Goal: Task Accomplishment & Management: Complete application form

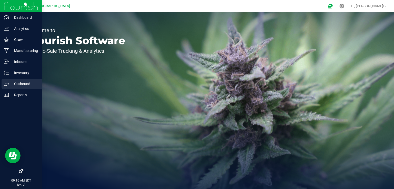
click at [5, 85] on icon at bounding box center [6, 83] width 5 height 5
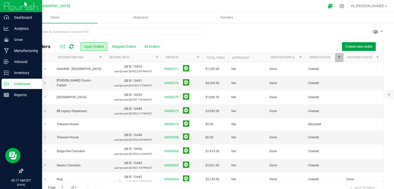
click at [364, 48] on span "Create new order" at bounding box center [358, 46] width 27 height 4
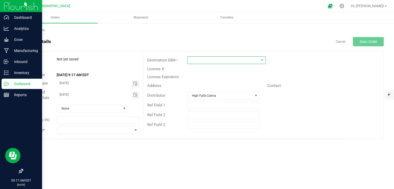
click at [222, 60] on span at bounding box center [224, 59] width 72 height 7
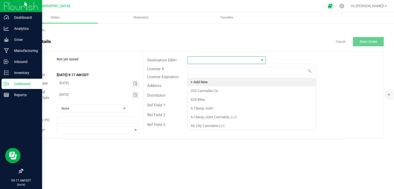
scroll to position [7, 79]
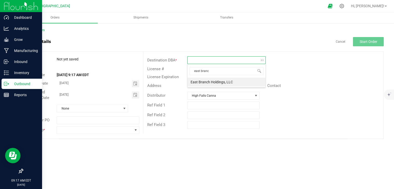
type input "east branch"
click at [215, 83] on li "East Branch Holdings, LLC" at bounding box center [227, 81] width 78 height 9
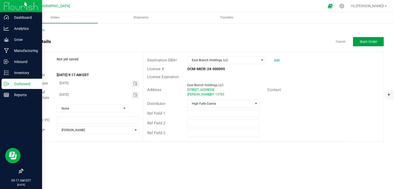
click at [375, 37] on button "Start Order" at bounding box center [368, 41] width 31 height 9
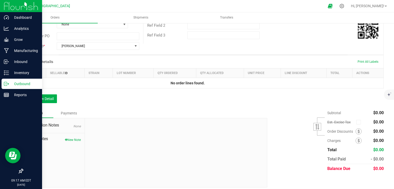
scroll to position [100, 0]
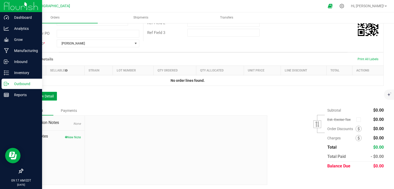
click at [44, 92] on button "Add New Detail" at bounding box center [40, 96] width 34 height 9
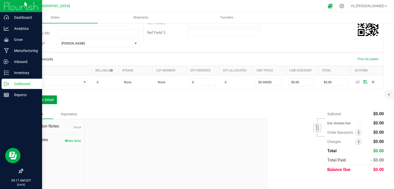
click at [44, 95] on button "Add New Detail" at bounding box center [40, 99] width 34 height 9
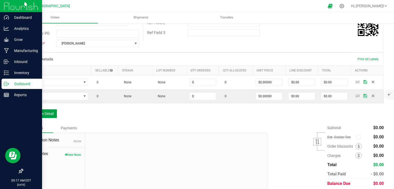
click at [47, 113] on button "Add New Detail" at bounding box center [40, 113] width 34 height 9
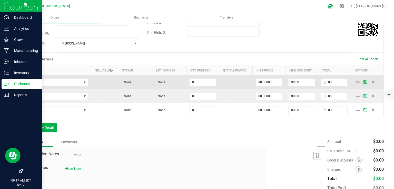
click at [88, 76] on td at bounding box center [57, 82] width 68 height 14
click at [79, 83] on span "NO DATA FOUND" at bounding box center [53, 82] width 55 height 7
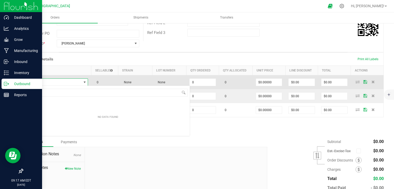
scroll to position [7, 61]
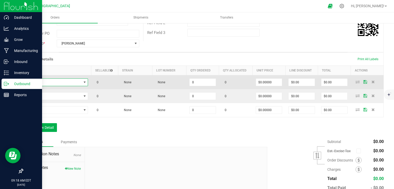
click at [79, 80] on span "NO DATA FOUND" at bounding box center [53, 82] width 55 height 7
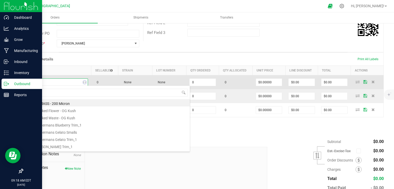
type input "ras"
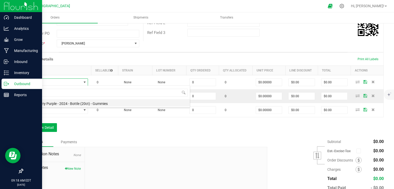
click at [75, 102] on li "Raspberry Purple - 2024 - Bottle (20ct) - Gummies" at bounding box center [108, 102] width 164 height 7
type input "0 ea"
type input "$10.00000"
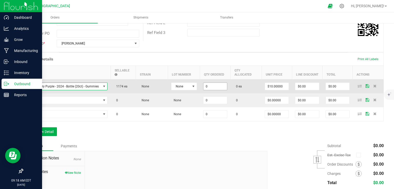
click at [215, 86] on input "0" at bounding box center [215, 86] width 24 height 7
type input "40 ea"
type input "$400.00"
click at [179, 86] on span "None" at bounding box center [180, 86] width 19 height 7
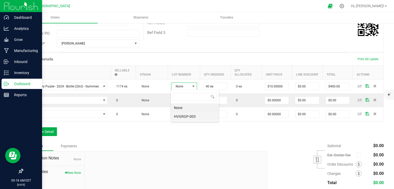
scroll to position [7, 26]
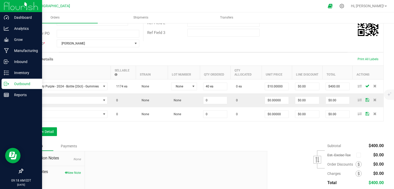
click at [185, 117] on td "None" at bounding box center [184, 114] width 32 height 14
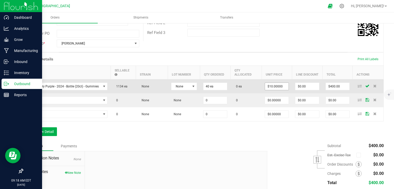
type input "10"
click at [281, 88] on input "10" at bounding box center [277, 86] width 24 height 7
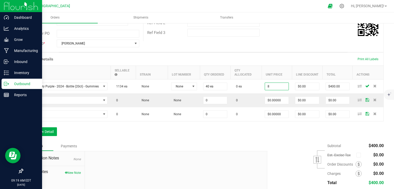
type input "$8.00000"
type input "$320.00"
click at [247, 135] on div "Order Details Print All Labels Item Sellable Strain Lot Number Qty Ordered Qty …" at bounding box center [203, 96] width 361 height 89
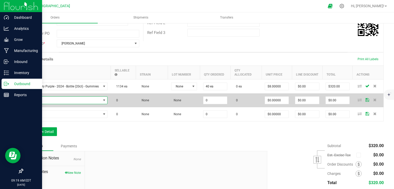
click at [93, 101] on span "NO DATA FOUND" at bounding box center [63, 99] width 75 height 7
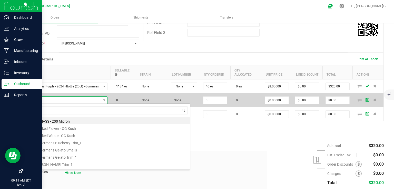
scroll to position [7, 81]
type input "pom"
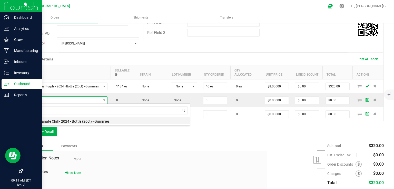
click at [91, 120] on li "Pomegranate Chill - 2024 - Bottle (20ct) - Gummies" at bounding box center [108, 120] width 164 height 7
type input "0 ea"
type input "$10.00000"
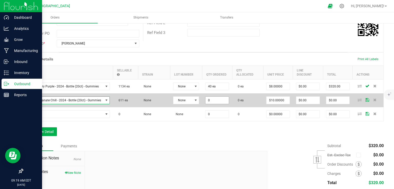
click at [220, 101] on input "0" at bounding box center [217, 99] width 23 height 7
type input "20 ea"
type input "10"
type input "$200.00"
click at [273, 97] on input "10" at bounding box center [278, 99] width 23 height 7
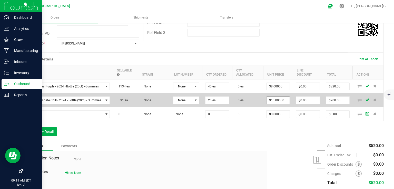
type input "10"
click at [286, 100] on input "10" at bounding box center [278, 99] width 23 height 7
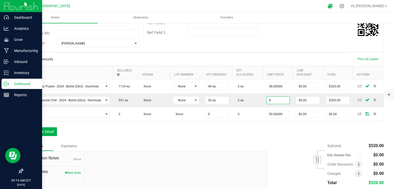
type input "$8.00000"
type input "$160.00"
click at [274, 137] on div "Order Details Print All Labels Item Sellable Strain Lot Number Qty Ordered Qty …" at bounding box center [203, 96] width 361 height 89
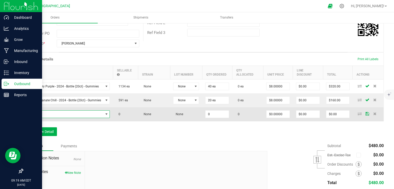
click at [77, 114] on span "NO DATA FOUND" at bounding box center [64, 113] width 77 height 7
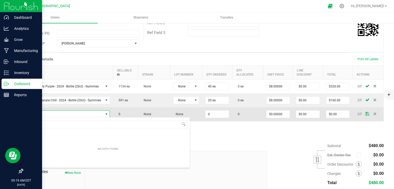
scroll to position [7, 83]
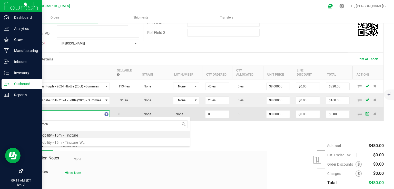
type input "super mobi"
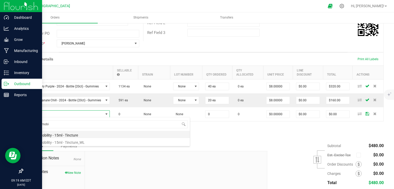
click at [79, 135] on li "Super Mobility - 15ml - Tincture" at bounding box center [108, 134] width 164 height 7
type input "0 ea"
type input "$20.00000"
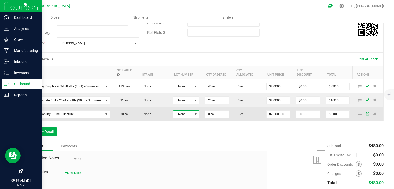
click at [194, 115] on span at bounding box center [196, 114] width 4 height 4
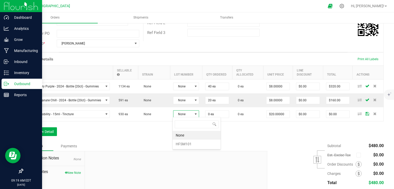
scroll to position [7, 26]
click at [182, 143] on li "HFSM101" at bounding box center [197, 143] width 48 height 9
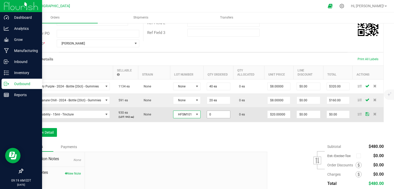
click at [214, 115] on input "0" at bounding box center [218, 114] width 23 height 7
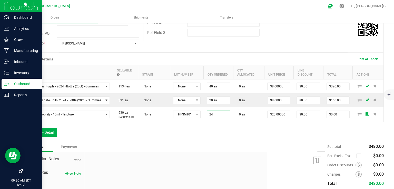
type input "24 ea"
type input "$480.00"
click at [213, 129] on div "Order Details Print All Labels Item Sellable Strain Lot Number Qty Ordered Qty …" at bounding box center [203, 96] width 361 height 89
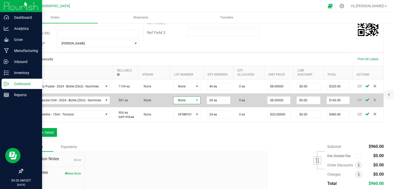
click at [187, 101] on span "None" at bounding box center [183, 99] width 21 height 7
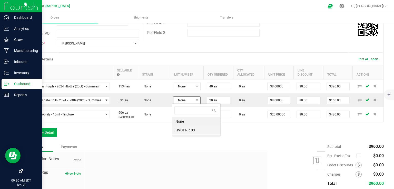
scroll to position [7, 27]
click at [190, 129] on li "HVGPRR-03" at bounding box center [196, 129] width 48 height 9
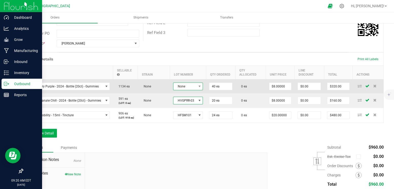
click at [191, 88] on span "None" at bounding box center [184, 86] width 23 height 7
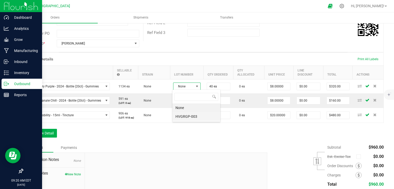
scroll to position [25650, 25628]
click at [187, 114] on li "HVGRGP-003" at bounding box center [196, 116] width 48 height 9
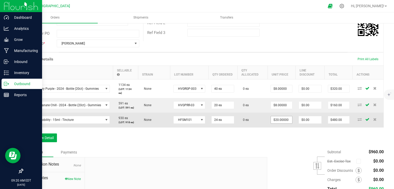
type input "20"
click at [280, 120] on input "20" at bounding box center [281, 119] width 21 height 7
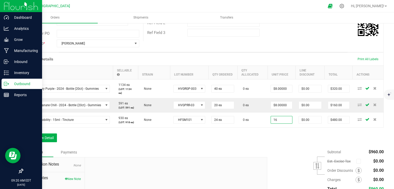
type input "$16.00000"
type input "$384.00"
click at [267, 137] on div "Order Details Print All Labels Item Sellable Strain Lot Number Qty Ordered Qty …" at bounding box center [203, 99] width 361 height 95
click at [40, 136] on button "Add New Detail" at bounding box center [40, 137] width 34 height 9
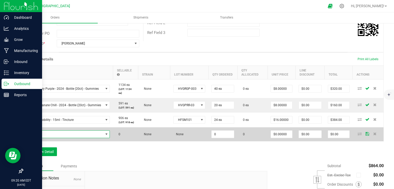
click at [89, 135] on span "NO DATA FOUND" at bounding box center [64, 133] width 77 height 7
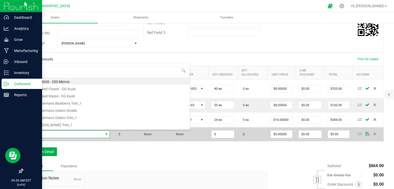
scroll to position [7, 83]
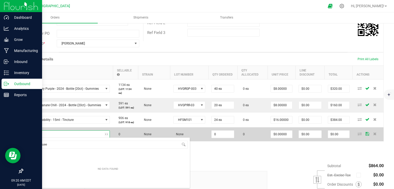
type input "killer queen"
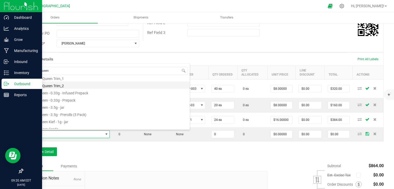
scroll to position [28, 0]
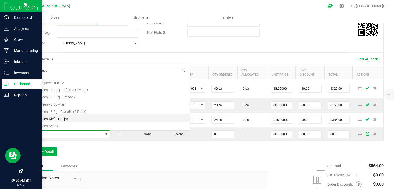
click at [65, 118] on li "Killer Queen Kief - 1g - jar" at bounding box center [108, 117] width 164 height 7
type input "0 ea"
type input "$15.00000"
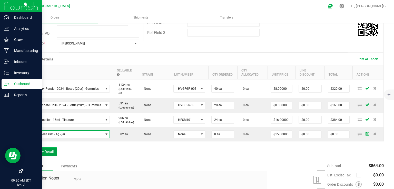
click at [45, 148] on button "Add New Detail" at bounding box center [40, 151] width 34 height 9
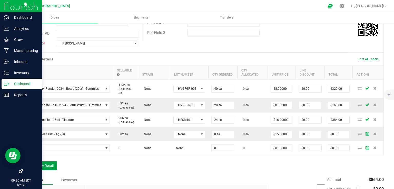
click at [42, 163] on button "Add New Detail" at bounding box center [40, 165] width 34 height 9
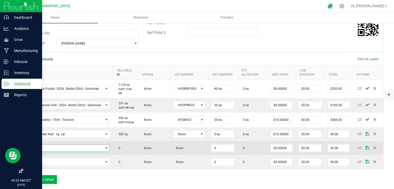
click at [64, 145] on span "NO DATA FOUND" at bounding box center [64, 147] width 77 height 7
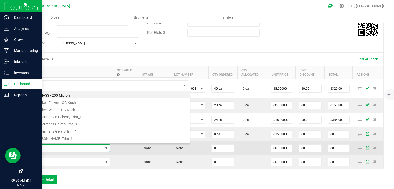
scroll to position [7, 83]
type input "mac"
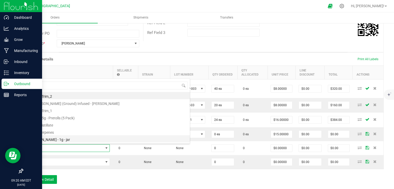
click at [67, 138] on li "[PERSON_NAME] - 1g - jar" at bounding box center [108, 138] width 164 height 7
type input "0 ea"
type input "$15.00000"
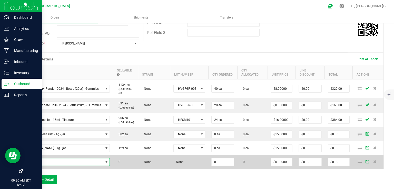
click at [92, 161] on span "NO DATA FOUND" at bounding box center [64, 161] width 77 height 7
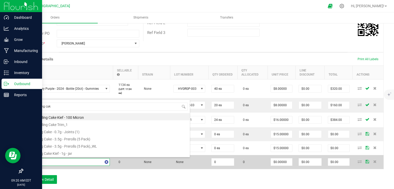
type input "wedding cake"
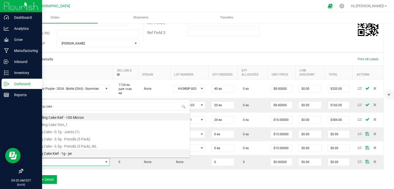
click at [75, 153] on li "Wedding Cake Kief - 1g - jar" at bounding box center [108, 152] width 164 height 7
type input "0 ea"
type input "$15.00000"
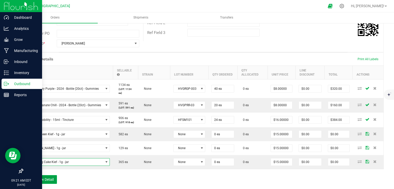
click at [44, 178] on button "Add New Detail" at bounding box center [40, 179] width 34 height 9
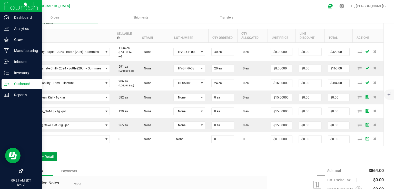
scroll to position [182, 0]
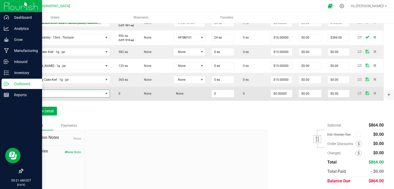
click at [81, 91] on span "NO DATA FOUND" at bounding box center [64, 93] width 77 height 7
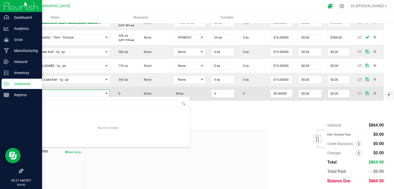
scroll to position [7, 83]
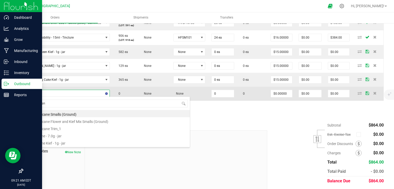
type input "slurricane"
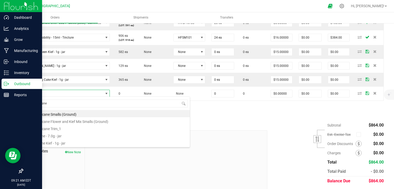
click at [229, 128] on div "Notes Payments" at bounding box center [143, 125] width 241 height 10
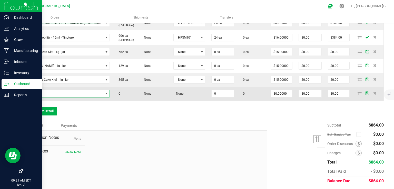
click at [98, 94] on span "NO DATA FOUND" at bounding box center [64, 93] width 77 height 7
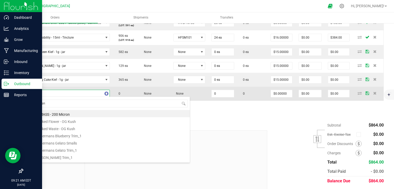
type input "slurricane"
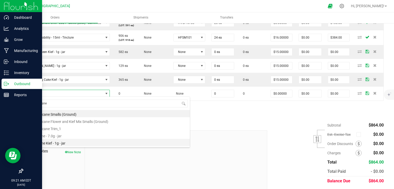
click at [58, 143] on li "Slurricane Kief - 1g - jar" at bounding box center [108, 142] width 164 height 7
type input "0 ea"
type input "$15.00000"
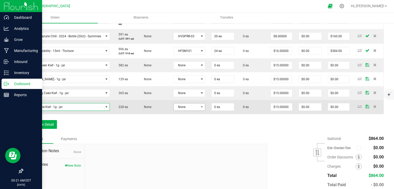
scroll to position [141, 0]
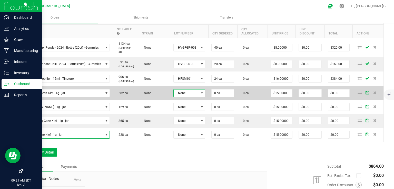
click at [192, 93] on span "None" at bounding box center [186, 92] width 25 height 7
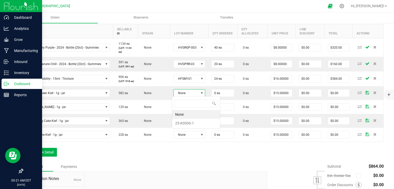
scroll to position [7, 32]
click at [184, 122] on li "25-K0006-1" at bounding box center [196, 123] width 48 height 9
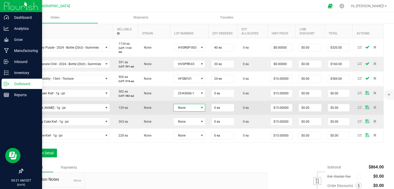
click at [187, 106] on span "None" at bounding box center [186, 107] width 25 height 7
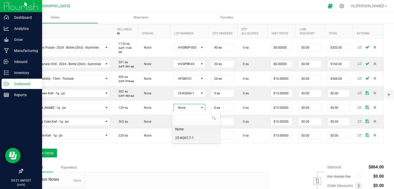
click at [182, 137] on li "25-K0017-1" at bounding box center [196, 137] width 48 height 9
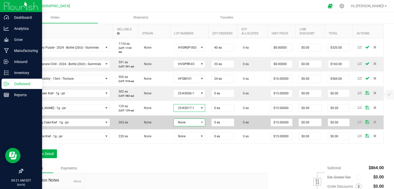
click at [189, 120] on span "None" at bounding box center [186, 122] width 25 height 7
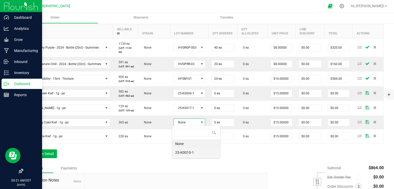
click at [186, 150] on li "25-K0010-1" at bounding box center [196, 152] width 48 height 9
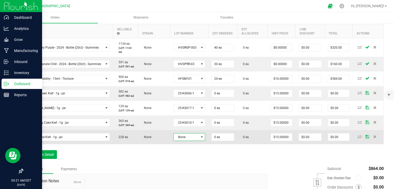
click at [191, 138] on span "None" at bounding box center [186, 136] width 25 height 7
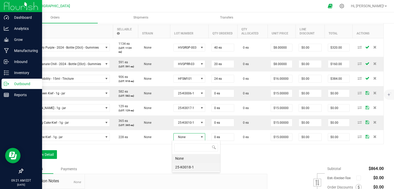
click at [189, 168] on li "25-K0018-1" at bounding box center [196, 166] width 48 height 9
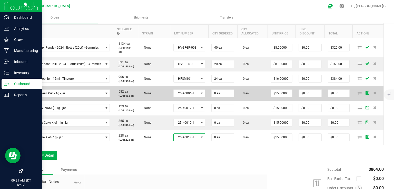
click at [220, 88] on td "0 ea" at bounding box center [222, 93] width 29 height 15
click at [218, 91] on input "0" at bounding box center [223, 93] width 22 height 7
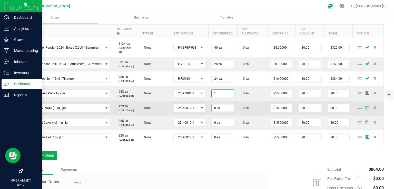
type input "1 ea"
type input "$15.00"
click at [215, 105] on input "0" at bounding box center [223, 107] width 22 height 7
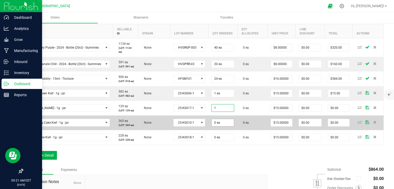
type input "1 ea"
type input "$15.00"
click at [216, 123] on input "0" at bounding box center [223, 122] width 22 height 7
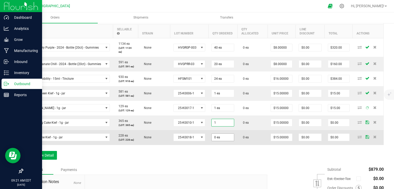
type input "1 ea"
type input "$15.00"
click at [217, 137] on input "0" at bounding box center [223, 136] width 22 height 7
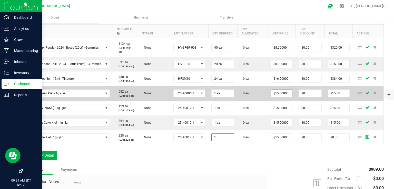
type input "1 ea"
type input "$15.00"
type input "15"
click at [278, 94] on input "15" at bounding box center [281, 93] width 21 height 7
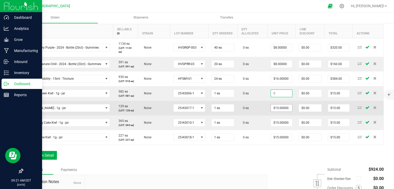
type input "$0.00"
type input "15"
click at [279, 108] on input "15" at bounding box center [281, 107] width 21 height 7
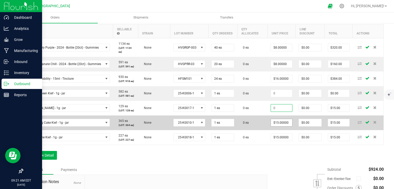
type input "$0.00"
click at [277, 125] on span "$15.00000" at bounding box center [282, 123] width 22 height 8
type input "15"
click at [277, 122] on input "15" at bounding box center [281, 122] width 21 height 7
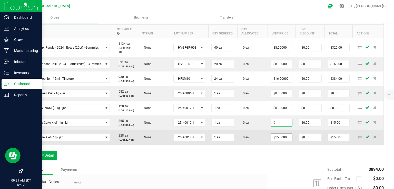
type input "$0.00"
type input "15"
click at [275, 138] on input "15" at bounding box center [281, 136] width 21 height 7
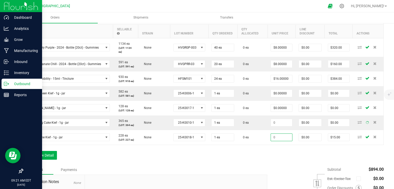
type input "$0.00"
click at [250, 154] on div "Order Details Print All Labels Item Sellable Strain Lot Number Qty Ordered Qty …" at bounding box center [203, 87] width 361 height 153
click at [178, 166] on div "Notes Payments" at bounding box center [143, 169] width 241 height 10
click at [45, 153] on button "Add New Detail" at bounding box center [40, 155] width 34 height 9
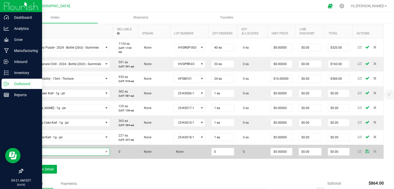
click at [64, 150] on span "NO DATA FOUND" at bounding box center [64, 151] width 77 height 7
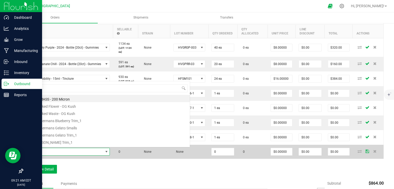
scroll to position [7, 83]
type input "truff"
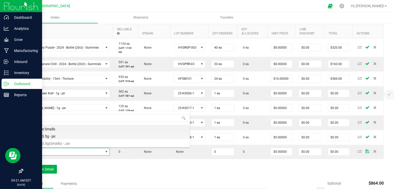
click at [64, 138] on li "Truffle - 3.5g - jar" at bounding box center [108, 135] width 164 height 7
type input "0 ea"
type input "$15.00000"
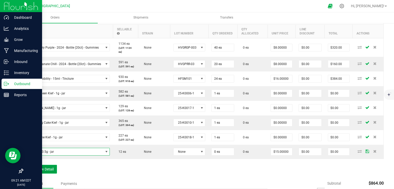
click at [30, 169] on button "Add New Detail" at bounding box center [40, 168] width 34 height 9
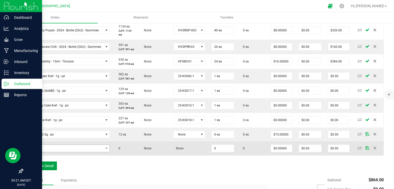
scroll to position [182, 0]
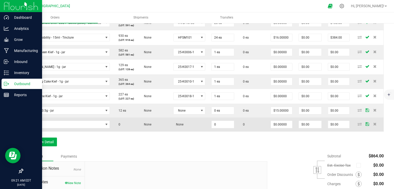
click at [84, 129] on td at bounding box center [68, 124] width 90 height 14
click at [85, 121] on span "NO DATA FOUND" at bounding box center [64, 124] width 77 height 7
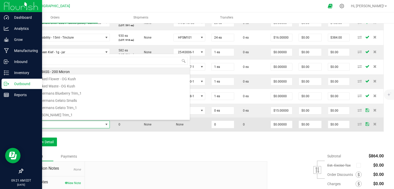
scroll to position [7, 83]
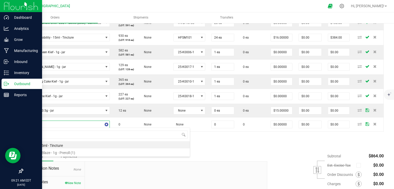
type input "blissful"
click at [80, 146] on li "Blissful Blaze - 1g - Preroll (1)" at bounding box center [108, 144] width 164 height 7
type input "0 ea"
type input "$6.00000"
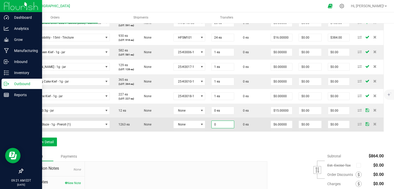
click at [222, 125] on input "0" at bounding box center [223, 124] width 22 height 7
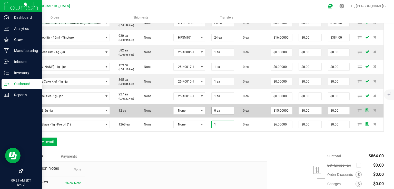
type input "1"
type input "0"
type input "1 ea"
type input "$6.00"
click at [220, 110] on input "0" at bounding box center [223, 110] width 22 height 7
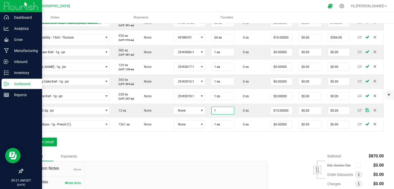
type input "1 ea"
type input "$15.00"
click at [185, 153] on div "Notes Payments" at bounding box center [143, 156] width 241 height 10
click at [36, 143] on button "Add New Detail" at bounding box center [40, 141] width 34 height 9
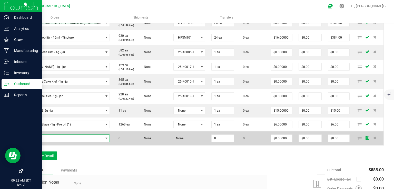
click at [48, 136] on span "NO DATA FOUND" at bounding box center [64, 137] width 77 height 7
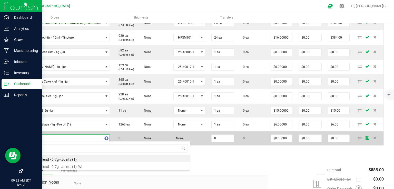
type input "sativa"
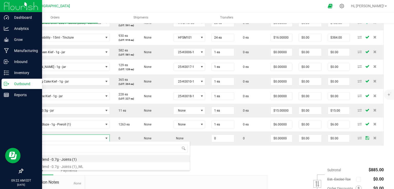
click at [95, 159] on li "Sativa Blend - 0.7g - Joints (1)" at bounding box center [108, 158] width 164 height 7
type input "0 ea"
type input "$4.42000"
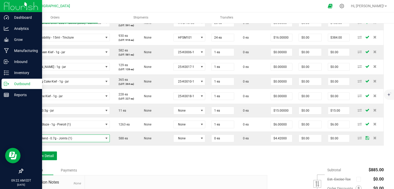
click at [45, 159] on button "Add New Detail" at bounding box center [40, 155] width 34 height 9
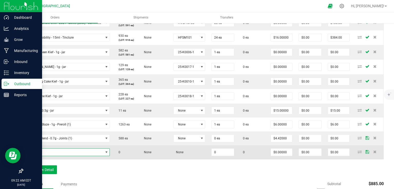
click at [59, 152] on span "NO DATA FOUND" at bounding box center [64, 151] width 77 height 7
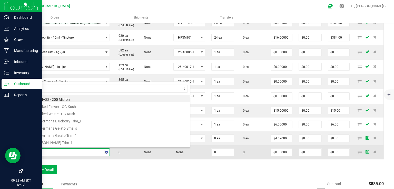
type input "indica"
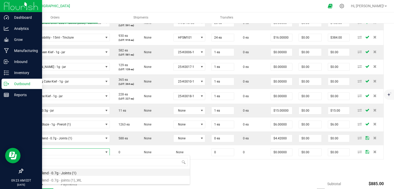
click at [76, 174] on li "Indica Blend - 0.7g - Joints (1)" at bounding box center [108, 171] width 164 height 7
type input "0 ea"
type input "$4.42000"
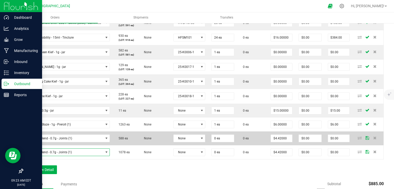
click at [219, 141] on td "0 ea" at bounding box center [222, 138] width 29 height 14
click at [220, 139] on input "0" at bounding box center [223, 137] width 22 height 7
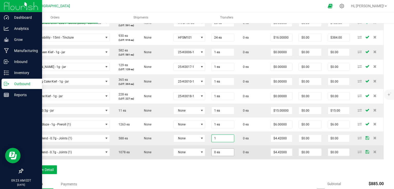
type input "1 ea"
type input "$4.42"
click at [221, 150] on input "0" at bounding box center [223, 151] width 22 height 7
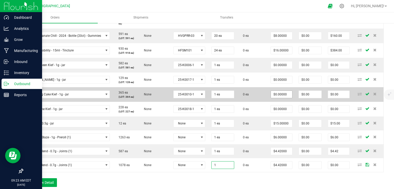
scroll to position [203, 0]
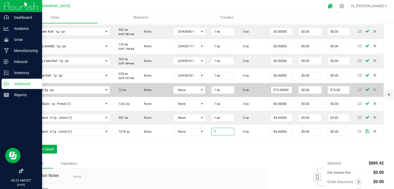
type input "1"
type input "15"
type input "1 ea"
type input "$4.42"
click at [284, 90] on input "15" at bounding box center [281, 89] width 21 height 7
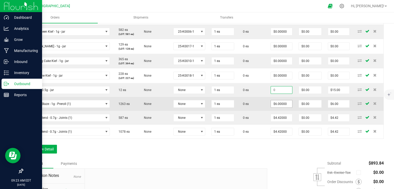
type input "6"
type input "$0.00"
click at [285, 104] on input "6" at bounding box center [281, 103] width 21 height 7
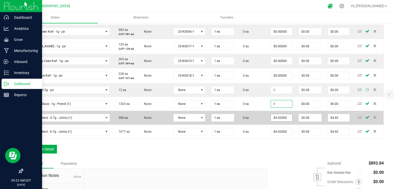
type input "$0.00"
type input "4.42"
click at [280, 119] on input "4.42" at bounding box center [281, 117] width 21 height 7
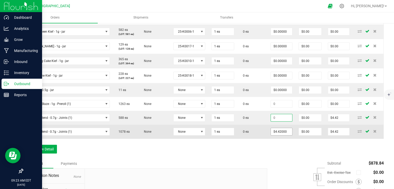
type input "$0.00"
type input "4.42"
click at [281, 133] on input "4.42" at bounding box center [281, 131] width 21 height 7
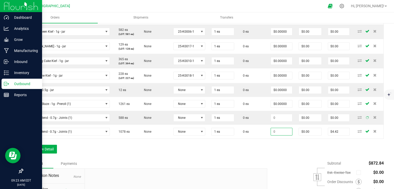
type input "$0.00"
click at [276, 145] on div "Order Details Print All Labels Item Sellable Strain Lot Number Qty Ordered Qty …" at bounding box center [203, 54] width 361 height 209
click at [271, 149] on div "Order Details Print All Labels Item Sellable Strain Lot Number Qty Ordered Qty …" at bounding box center [203, 54] width 361 height 209
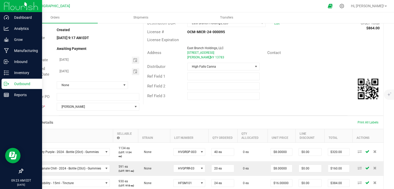
scroll to position [0, 0]
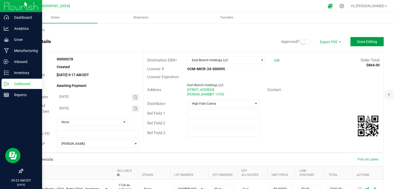
click at [364, 44] on button "Done Editing" at bounding box center [366, 41] width 33 height 9
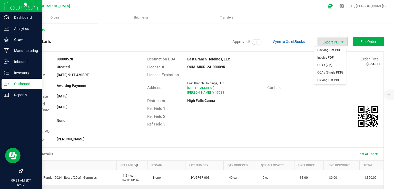
click at [336, 43] on span "Export PDF" at bounding box center [332, 41] width 31 height 9
click at [327, 58] on span "Invoice PDF" at bounding box center [330, 57] width 32 height 7
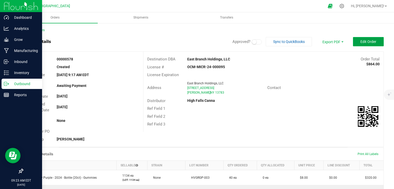
click at [356, 44] on button "Edit Order" at bounding box center [368, 41] width 31 height 9
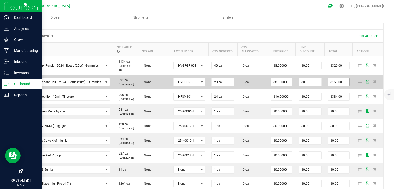
type input "162"
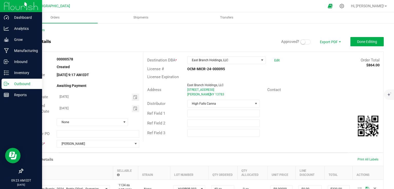
type input "$8.10000"
type input "$162.00"
click at [303, 43] on span at bounding box center [305, 41] width 10 height 5
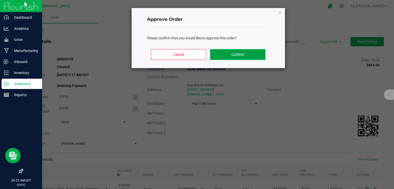
click at [246, 53] on button "Confirm" at bounding box center [237, 54] width 55 height 11
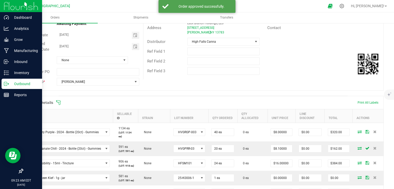
scroll to position [103, 0]
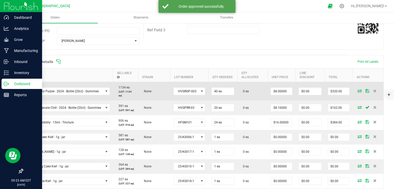
click at [358, 91] on icon at bounding box center [360, 90] width 4 height 3
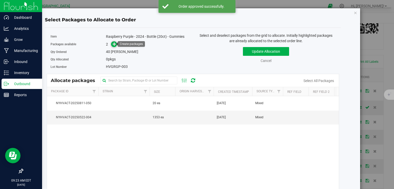
click at [114, 45] on icon at bounding box center [115, 44] width 4 height 4
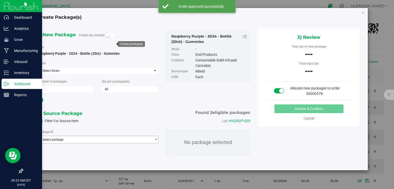
click at [113, 141] on span "Select package" at bounding box center [95, 139] width 114 height 7
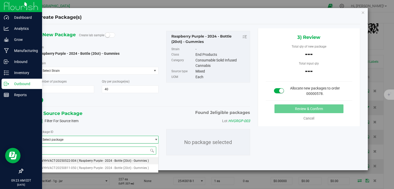
click at [94, 159] on span "( Raspberry Purple - 2024 - Bottle (20ct) - Gummies )" at bounding box center [113, 161] width 72 height 4
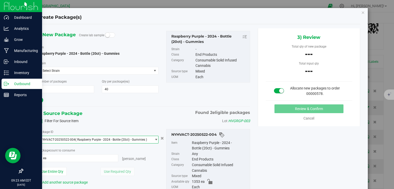
scroll to position [32, 0]
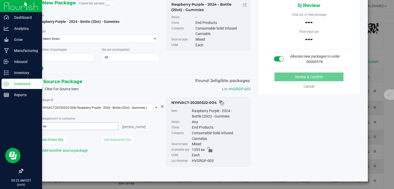
click at [90, 129] on span "0 ea 0" at bounding box center [78, 126] width 80 height 8
click at [90, 126] on span at bounding box center [78, 126] width 80 height 8
type input "40"
type input "40 ea"
click at [285, 74] on button "Review & Confirm" at bounding box center [309, 76] width 69 height 9
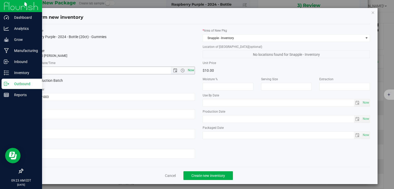
click at [191, 68] on span "Now" at bounding box center [191, 69] width 9 height 7
type input "[DATE] 9:23 AM"
click at [205, 175] on span "Create new inventory" at bounding box center [208, 175] width 34 height 4
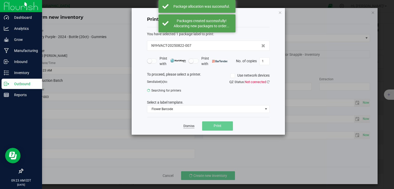
click at [191, 124] on link "Dismiss" at bounding box center [188, 126] width 11 height 4
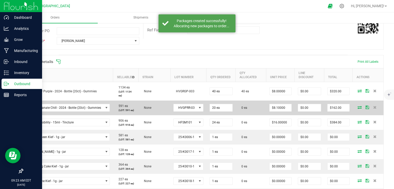
click at [358, 105] on icon at bounding box center [360, 106] width 4 height 3
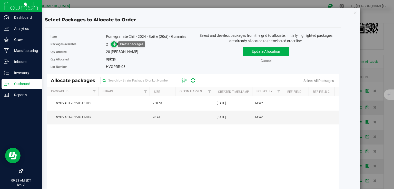
click at [116, 43] on span at bounding box center [114, 44] width 6 height 6
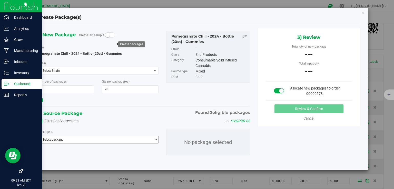
click at [104, 142] on span "Select package" at bounding box center [95, 139] width 114 height 7
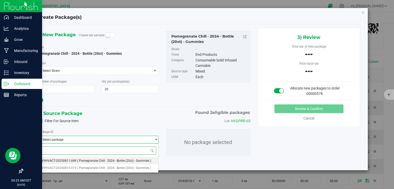
click at [84, 159] on span "( Pomegranate Chill - 2024 - Bottle (20ct) - Gummies )" at bounding box center [114, 161] width 74 height 4
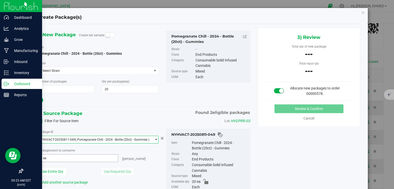
click at [102, 159] on span "0 ea 0" at bounding box center [78, 158] width 80 height 8
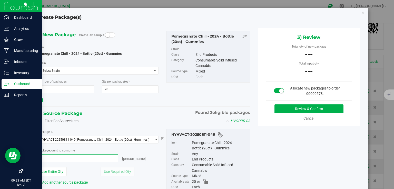
type input "20"
type input "20 ea"
click at [289, 106] on button "Review & Confirm" at bounding box center [309, 108] width 69 height 9
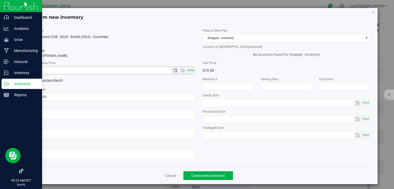
click at [190, 67] on span "Now" at bounding box center [191, 69] width 9 height 7
type input "[DATE] 9:23 AM"
click at [202, 174] on span "Create new inventory" at bounding box center [208, 175] width 34 height 4
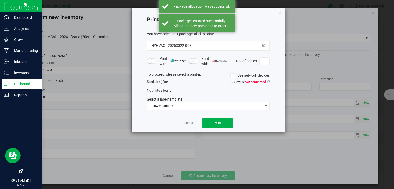
click at [191, 120] on app-cancel-button "Dismiss" at bounding box center [188, 122] width 11 height 5
click at [190, 123] on link "Dismiss" at bounding box center [188, 123] width 11 height 4
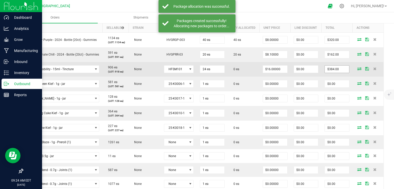
scroll to position [164, 0]
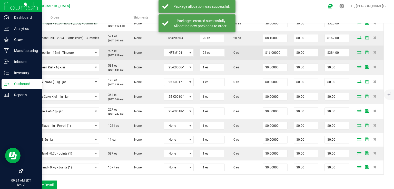
click at [358, 53] on icon at bounding box center [359, 52] width 4 height 3
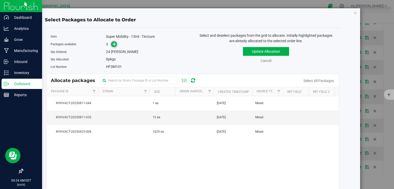
click at [111, 43] on span at bounding box center [114, 44] width 6 height 6
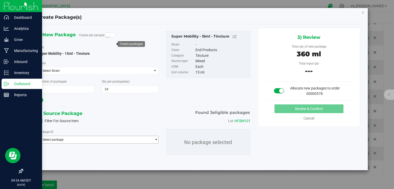
click at [89, 138] on span "Select package" at bounding box center [95, 139] width 114 height 7
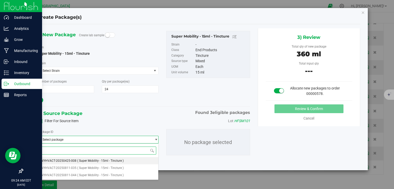
click at [78, 163] on li "NYHVACT-20250425-008 ( Super Mobility - 15ml - Tincture )" at bounding box center [98, 160] width 120 height 7
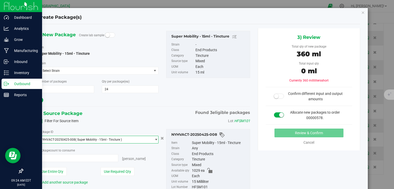
type input "0 ea"
click at [101, 159] on span at bounding box center [78, 158] width 80 height 8
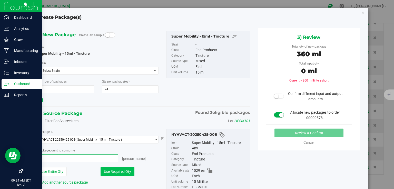
click at [115, 170] on button "Use Required Qty" at bounding box center [118, 171] width 34 height 9
type input "24 ea"
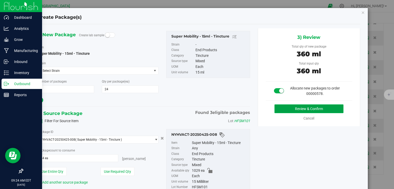
click at [311, 106] on button "Review & Confirm" at bounding box center [309, 108] width 69 height 9
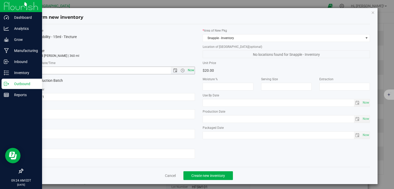
click at [191, 67] on span "Now" at bounding box center [191, 69] width 9 height 7
type input "[DATE] 9:24 AM"
click at [208, 178] on button "Create new inventory" at bounding box center [208, 175] width 50 height 9
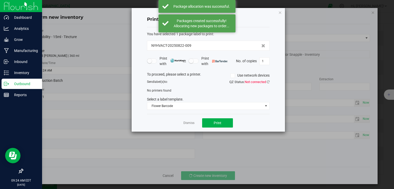
click at [179, 121] on div "Dismiss Print" at bounding box center [208, 123] width 123 height 18
click at [193, 125] on app-cancel-button "Dismiss" at bounding box center [188, 122] width 11 height 5
click at [190, 123] on link "Dismiss" at bounding box center [188, 123] width 11 height 4
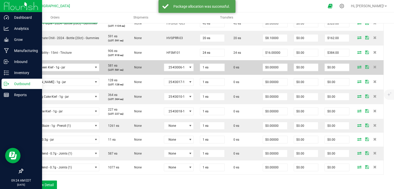
click at [359, 68] on span at bounding box center [360, 66] width 8 height 3
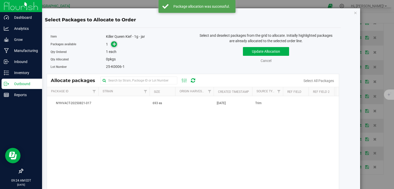
click at [113, 42] on icon at bounding box center [115, 44] width 4 height 4
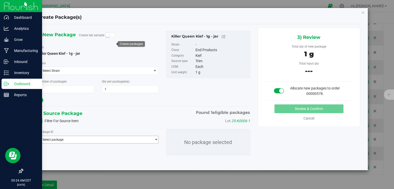
click at [77, 139] on span "Select package" at bounding box center [95, 139] width 114 height 7
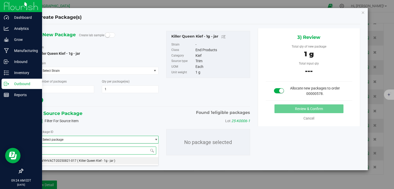
click at [74, 160] on span "NYHVACT-20250821-017" at bounding box center [58, 161] width 35 height 4
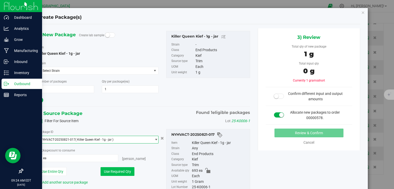
click at [108, 169] on button "Use Required Qty" at bounding box center [118, 171] width 34 height 9
type input "1 ea"
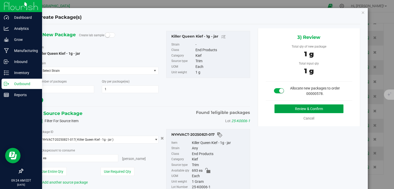
click at [304, 108] on button "Review & Confirm" at bounding box center [309, 108] width 69 height 9
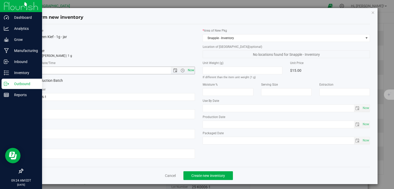
click at [191, 71] on span "Now" at bounding box center [191, 69] width 9 height 7
type input "[DATE] 9:24 AM"
click at [217, 180] on div "Cancel Create new inventory" at bounding box center [199, 175] width 342 height 17
click at [217, 178] on button "Create new inventory" at bounding box center [208, 175] width 50 height 9
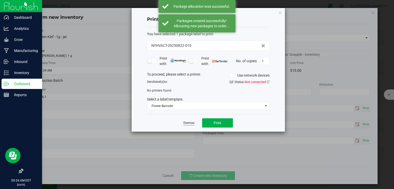
click at [193, 122] on link "Dismiss" at bounding box center [188, 123] width 11 height 4
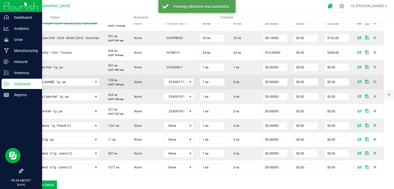
click at [363, 80] on span at bounding box center [367, 81] width 8 height 3
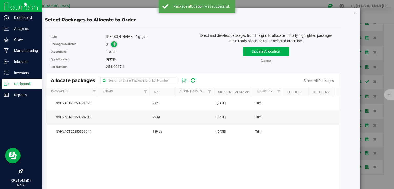
click at [111, 43] on span at bounding box center [114, 44] width 6 height 6
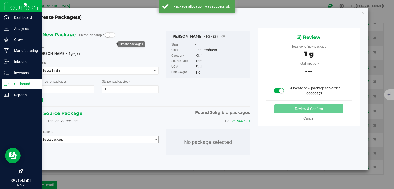
click at [92, 140] on span "Select package" at bounding box center [95, 139] width 114 height 7
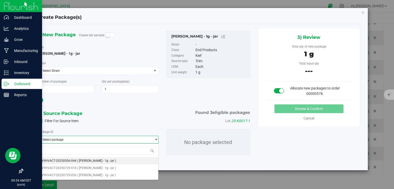
click at [82, 161] on span "( [PERSON_NAME] - 1g - jar )" at bounding box center [96, 161] width 39 height 4
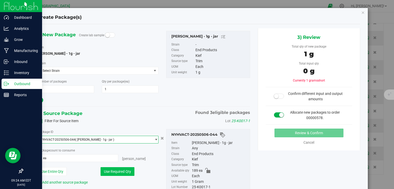
click at [106, 172] on button "Use Required Qty" at bounding box center [118, 171] width 34 height 9
type input "1 ea"
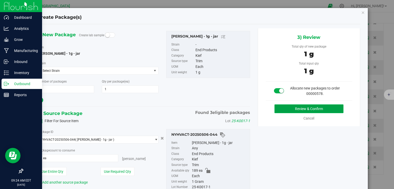
click at [287, 111] on button "Review & Confirm" at bounding box center [309, 108] width 69 height 9
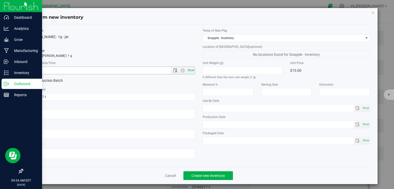
click at [189, 68] on span "Now" at bounding box center [191, 69] width 9 height 7
type input "[DATE] 9:24 AM"
click at [214, 171] on button "Create new inventory" at bounding box center [208, 175] width 50 height 9
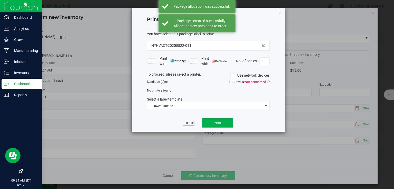
click at [193, 122] on link "Dismiss" at bounding box center [188, 123] width 11 height 4
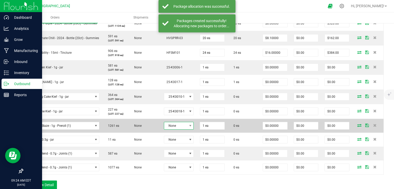
click at [168, 125] on span "None" at bounding box center [175, 125] width 23 height 7
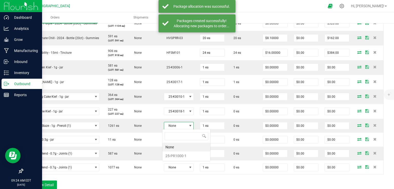
scroll to position [7, 29]
click at [169, 156] on li "25-PR1000-1" at bounding box center [186, 155] width 48 height 9
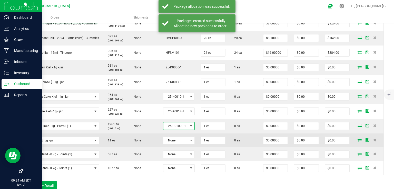
scroll to position [168, 0]
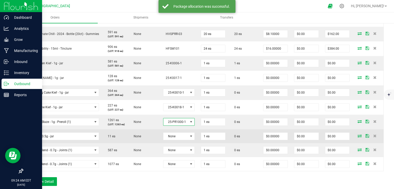
click at [174, 142] on td "None" at bounding box center [179, 136] width 38 height 14
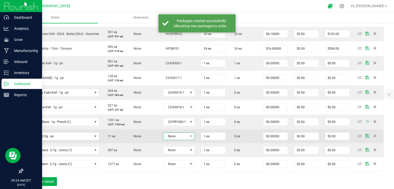
click at [173, 143] on td "None" at bounding box center [179, 136] width 38 height 14
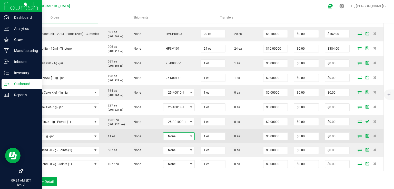
click at [175, 140] on span "None" at bounding box center [175, 135] width 25 height 7
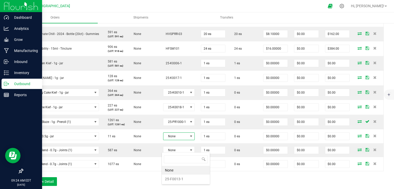
scroll to position [7, 31]
click at [173, 179] on li "25-F0013-1" at bounding box center [186, 178] width 48 height 9
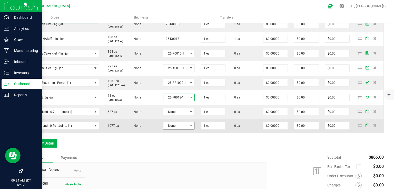
scroll to position [209, 0]
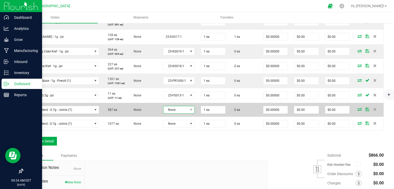
click at [179, 113] on span "None" at bounding box center [175, 109] width 25 height 7
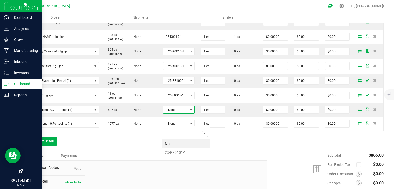
scroll to position [7, 31]
click at [173, 154] on li "25-PR0101-1" at bounding box center [186, 152] width 48 height 9
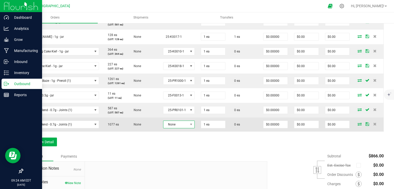
click at [179, 128] on span "None" at bounding box center [175, 124] width 25 height 7
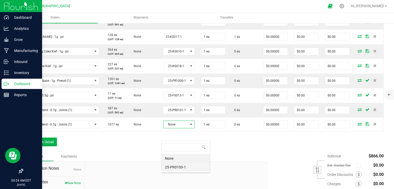
click at [177, 165] on li "25-PR0100-1" at bounding box center [186, 166] width 48 height 9
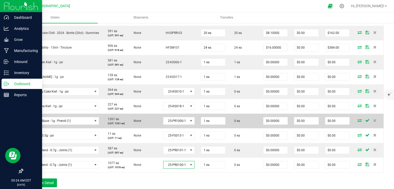
scroll to position [168, 0]
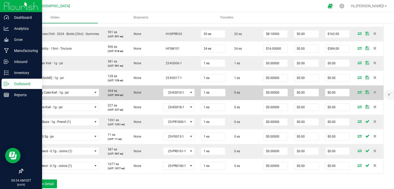
click at [358, 93] on icon at bounding box center [360, 91] width 4 height 3
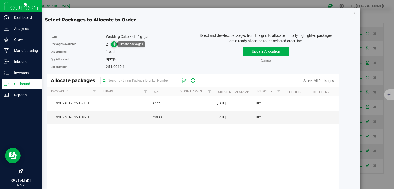
click at [115, 42] on icon at bounding box center [115, 44] width 4 height 4
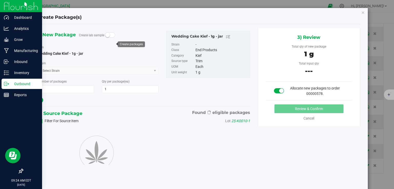
type input "1"
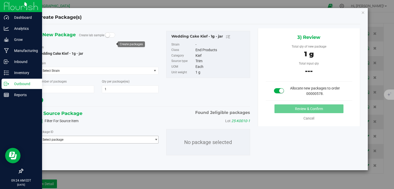
click at [96, 137] on span "Select package" at bounding box center [95, 139] width 114 height 7
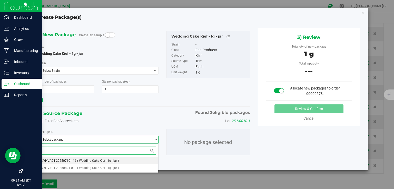
click at [85, 157] on li "NYHVACT-20250710-116 ( Wedding Cake Kief - 1g - jar )" at bounding box center [98, 160] width 120 height 7
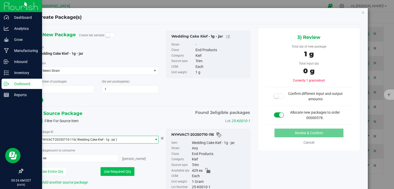
click at [109, 171] on button "Use Required Qty" at bounding box center [118, 171] width 34 height 9
type input "1 ea"
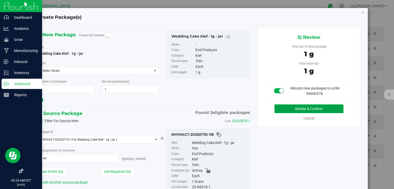
click at [297, 106] on button "Review & Confirm" at bounding box center [309, 108] width 69 height 9
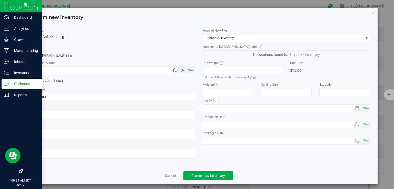
click at [188, 71] on span "Now" at bounding box center [191, 69] width 9 height 7
type input "[DATE] 9:24 AM"
click at [200, 169] on div "Cancel Create new inventory" at bounding box center [199, 175] width 342 height 17
click at [200, 172] on button "Create new inventory" at bounding box center [208, 175] width 50 height 9
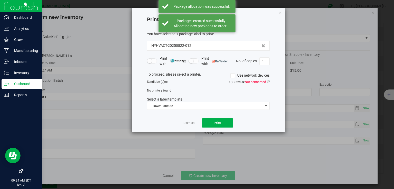
click at [195, 122] on div "Dismiss Print" at bounding box center [208, 123] width 123 height 18
click at [192, 123] on link "Dismiss" at bounding box center [188, 123] width 11 height 4
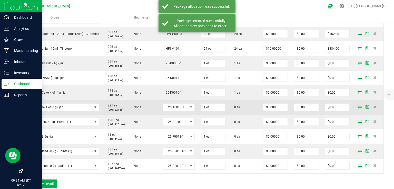
scroll to position [189, 0]
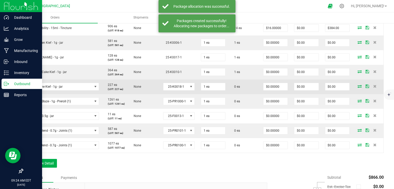
click at [358, 87] on icon at bounding box center [360, 85] width 4 height 3
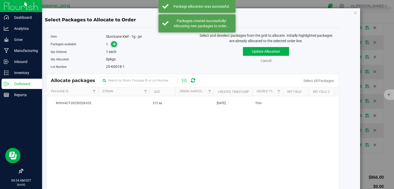
click at [113, 44] on icon at bounding box center [115, 44] width 4 height 4
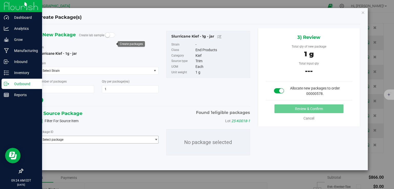
click at [112, 141] on span "Select package" at bounding box center [95, 139] width 114 height 7
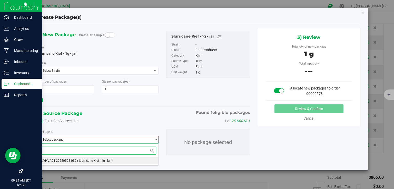
click at [89, 160] on span "( Slurricane Kief - 1g - jar )" at bounding box center [94, 161] width 35 height 4
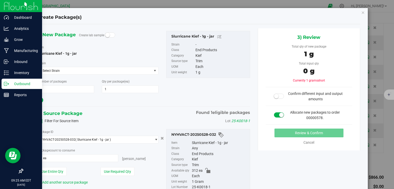
click at [110, 165] on div "Package ID NYHVACT-20250528-032 ( Slurricane Kief - 1g - jar ) NYHVACT-20250528…" at bounding box center [98, 157] width 128 height 56
click at [111, 170] on button "Use Required Qty" at bounding box center [118, 171] width 34 height 9
type input "1 ea"
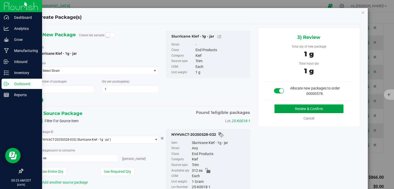
click at [316, 108] on button "Review & Confirm" at bounding box center [309, 108] width 69 height 9
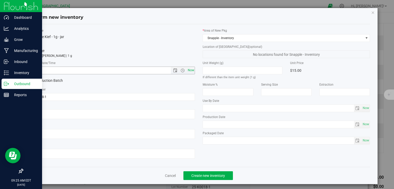
click at [191, 69] on span "Now" at bounding box center [191, 69] width 9 height 7
type input "[DATE] 9:25 AM"
click at [191, 173] on span "Create new inventory" at bounding box center [208, 175] width 34 height 4
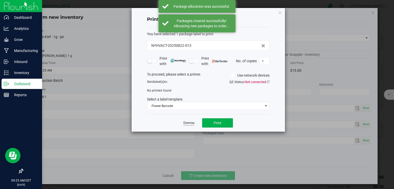
click at [191, 122] on link "Dismiss" at bounding box center [188, 123] width 11 height 4
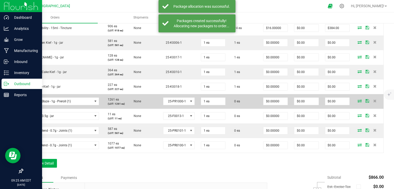
click at [353, 109] on td at bounding box center [368, 101] width 31 height 15
click at [358, 102] on icon at bounding box center [360, 100] width 4 height 3
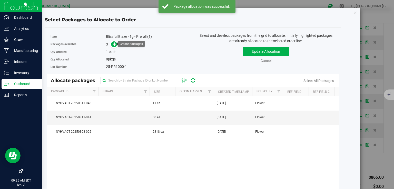
click at [116, 45] on span at bounding box center [114, 44] width 6 height 6
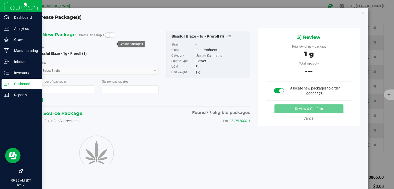
type input "1"
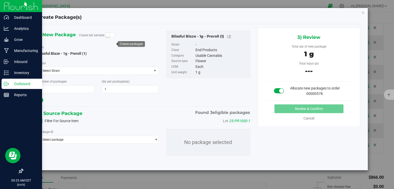
click at [101, 144] on div "Package ID Select package NYHVACT-20250808-002 NYHVACT-20250811-041 NYHVACT-202…" at bounding box center [144, 142] width 220 height 34
click at [101, 142] on span "Select package" at bounding box center [95, 139] width 114 height 7
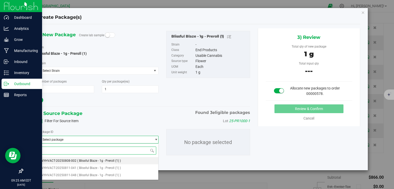
click at [92, 158] on li "NYHVACT-20250808-002 ( Blissful Blaze - 1g - Preroll (1) )" at bounding box center [98, 160] width 120 height 7
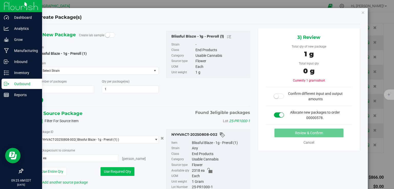
click at [114, 168] on button "Use Required Qty" at bounding box center [118, 171] width 34 height 9
type input "1 ea"
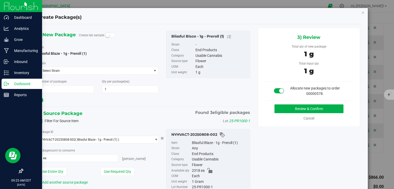
click at [300, 103] on div "3) Review Total qty of new package 1 g Total input qty 1 g Allocate new package…" at bounding box center [309, 77] width 102 height 98
click at [298, 108] on button "Review & Confirm" at bounding box center [309, 108] width 69 height 9
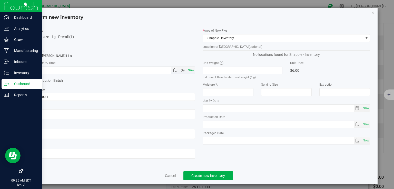
click at [190, 71] on span "Now" at bounding box center [191, 69] width 9 height 7
type input "[DATE] 9:25 AM"
click at [201, 177] on button "Create new inventory" at bounding box center [208, 175] width 50 height 9
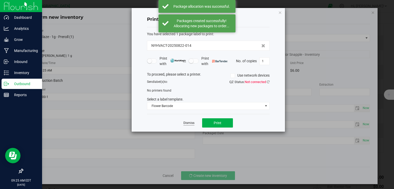
click at [189, 121] on link "Dismiss" at bounding box center [188, 123] width 11 height 4
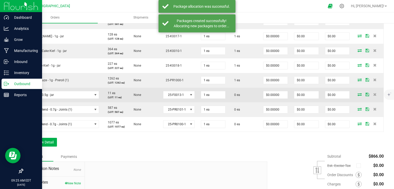
scroll to position [230, 0]
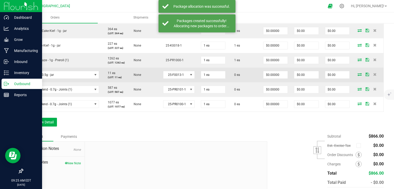
click at [358, 76] on icon at bounding box center [360, 74] width 4 height 3
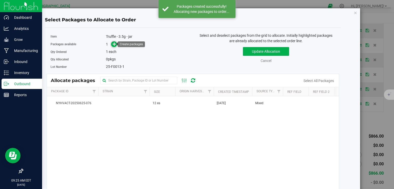
click at [113, 45] on icon at bounding box center [115, 44] width 4 height 4
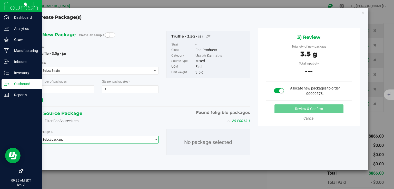
click at [92, 138] on span "Select package" at bounding box center [95, 139] width 114 height 7
click at [78, 159] on span "( Truffle - 3.5g - jar )" at bounding box center [90, 161] width 27 height 4
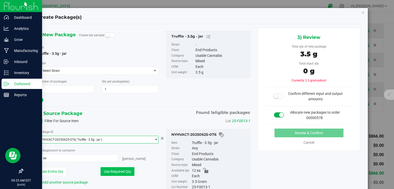
click at [116, 172] on button "Use Required Qty" at bounding box center [118, 171] width 34 height 9
type input "1 ea"
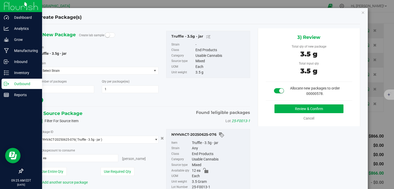
click at [282, 113] on div "Review & Confirm Cancel" at bounding box center [309, 112] width 86 height 17
click at [282, 110] on button "Review & Confirm" at bounding box center [309, 108] width 69 height 9
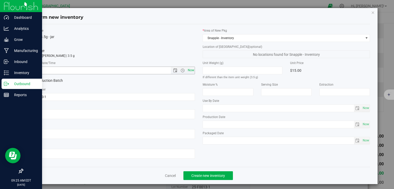
click at [189, 69] on span "Now" at bounding box center [191, 69] width 9 height 7
type input "[DATE] 9:25 AM"
click at [202, 171] on button "Create new inventory" at bounding box center [208, 175] width 50 height 9
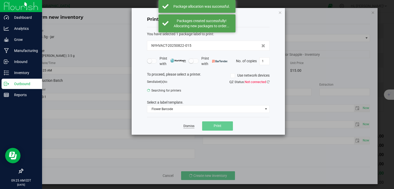
click at [184, 125] on link "Dismiss" at bounding box center [188, 126] width 11 height 4
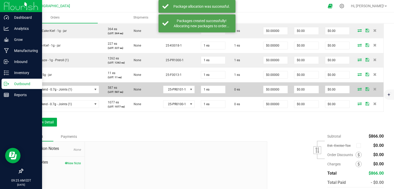
click at [358, 90] on icon at bounding box center [360, 88] width 4 height 3
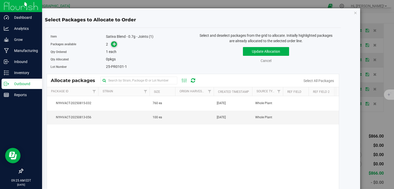
click at [114, 42] on icon at bounding box center [115, 44] width 4 height 4
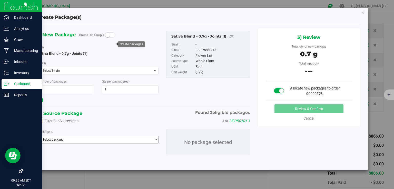
click at [96, 139] on span "Select package" at bounding box center [95, 139] width 114 height 7
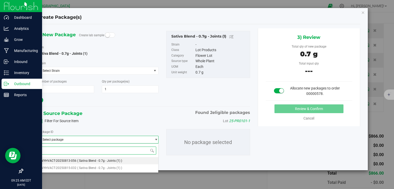
click at [87, 157] on li "NYHVACT-20250813-056 ( Sativa Blend - 0.7g - Joints (1) )" at bounding box center [98, 160] width 120 height 7
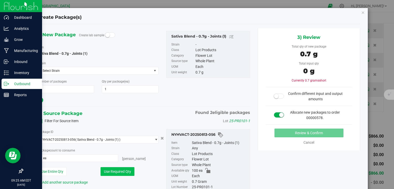
click at [111, 173] on button "Use Required Qty" at bounding box center [118, 171] width 34 height 9
type input "1 ea"
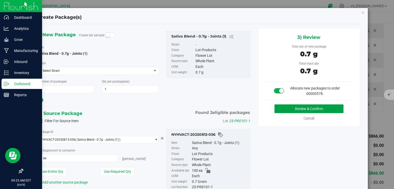
click at [292, 109] on button "Review & Confirm" at bounding box center [309, 108] width 69 height 9
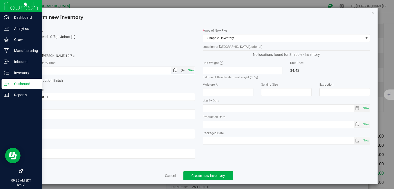
click at [189, 69] on span "Now" at bounding box center [191, 69] width 9 height 7
type input "[DATE] 9:25 AM"
click at [210, 178] on button "Create new inventory" at bounding box center [208, 175] width 50 height 9
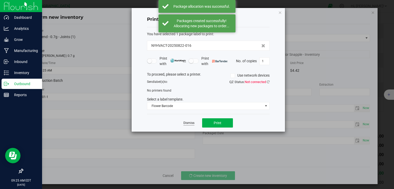
click at [186, 123] on link "Dismiss" at bounding box center [188, 123] width 11 height 4
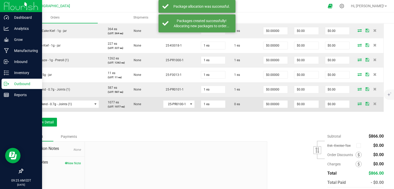
click at [358, 105] on icon at bounding box center [360, 103] width 4 height 3
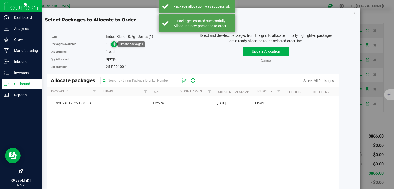
click at [115, 46] on span at bounding box center [114, 44] width 6 height 6
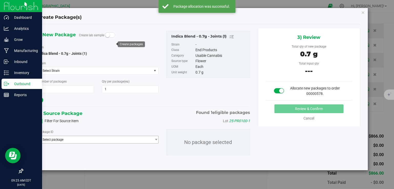
click at [106, 141] on span "Select package" at bounding box center [95, 139] width 114 height 7
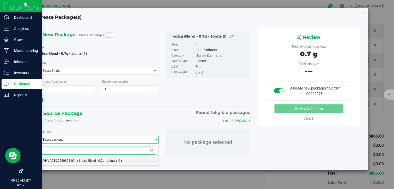
click at [82, 158] on li "NYHVACT-20250808-004 ( Indica Blend - 0.7g - Joints (1) )" at bounding box center [98, 160] width 120 height 7
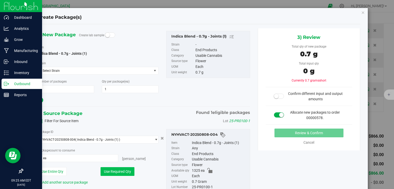
click at [123, 172] on button "Use Required Qty" at bounding box center [118, 171] width 34 height 9
type input "1 ea"
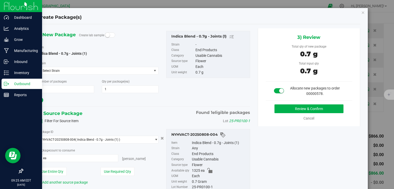
click at [297, 103] on div "3) Review Total qty of new package 0.7 g Total input qty 0.7 g Allocate new pac…" at bounding box center [309, 77] width 102 height 98
click at [299, 108] on button "Review & Confirm" at bounding box center [309, 108] width 69 height 9
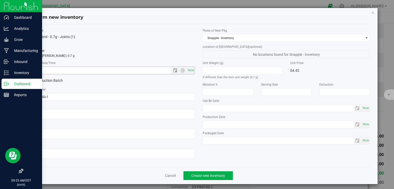
click at [190, 71] on span "Now" at bounding box center [191, 69] width 9 height 7
type input "[DATE] 9:25 AM"
click at [210, 177] on span "Create new inventory" at bounding box center [208, 175] width 34 height 4
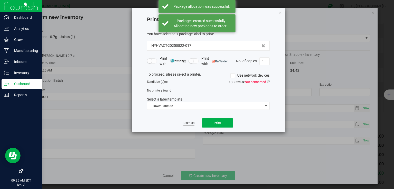
click at [192, 123] on link "Dismiss" at bounding box center [188, 123] width 11 height 4
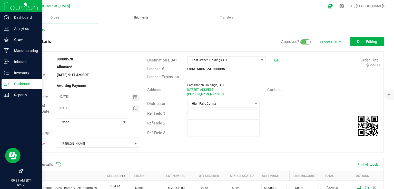
click at [145, 14] on uib-tab-heading "Shipments" at bounding box center [141, 18] width 85 height 10
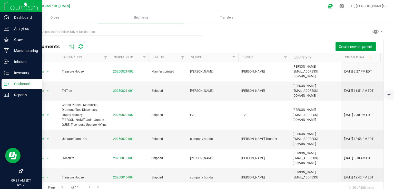
click at [343, 46] on span "Create new shipment" at bounding box center [356, 46] width 34 height 4
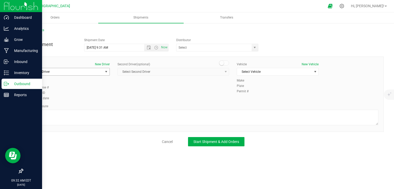
click at [66, 69] on span "Select Driver" at bounding box center [65, 71] width 75 height 7
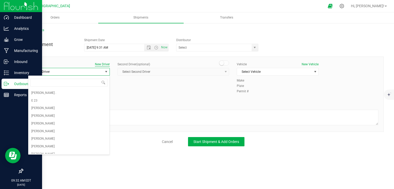
click at [106, 64] on button "New Driver" at bounding box center [102, 64] width 15 height 5
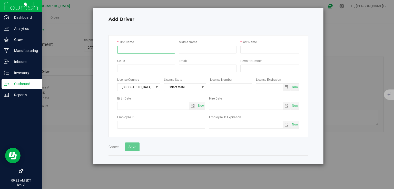
click at [135, 51] on input "* First Name" at bounding box center [146, 50] width 58 height 8
click at [178, 85] on span "Select state" at bounding box center [181, 86] width 35 height 7
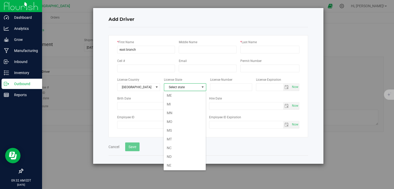
scroll to position [185, 0]
click at [158, 53] on input "east branch" at bounding box center [146, 50] width 58 height 8
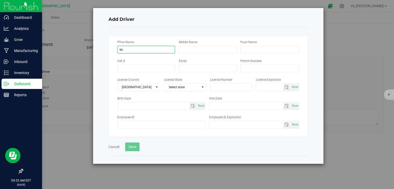
type input "e"
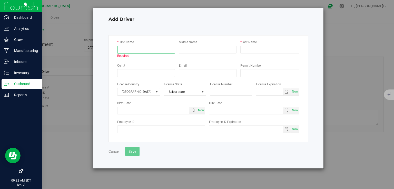
click at [145, 48] on input "* First Name" at bounding box center [146, 50] width 58 height 8
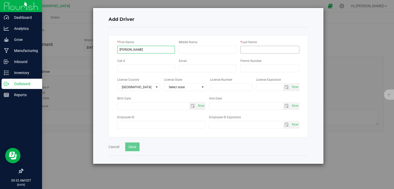
type input "[PERSON_NAME]"
click at [255, 49] on input "* Last Name" at bounding box center [269, 50] width 59 height 8
type input "[PERSON_NAME]"
click at [138, 145] on button "Save" at bounding box center [132, 146] width 14 height 9
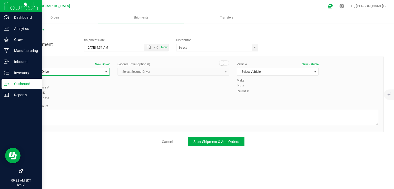
click at [71, 73] on span "Select Driver" at bounding box center [65, 71] width 75 height 7
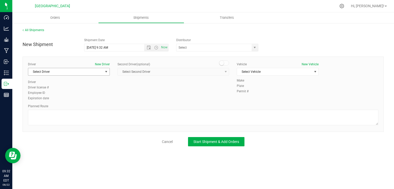
click at [95, 70] on span "Select Driver" at bounding box center [65, 71] width 75 height 7
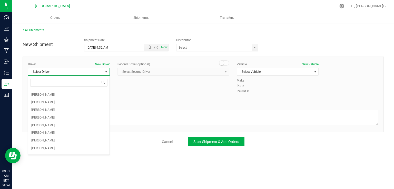
scroll to position [62, 0]
click at [57, 122] on li "stephanie nelson" at bounding box center [68, 123] width 81 height 8
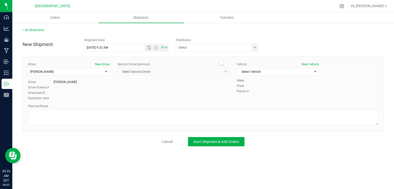
click at [212, 52] on div "New Shipment Shipment Date 8/22/2025 9:32 AM Now Distributor East Branch Holdin…" at bounding box center [203, 90] width 361 height 111
click at [212, 50] on input "text" at bounding box center [213, 47] width 73 height 7
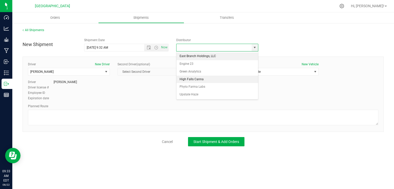
click at [201, 78] on li "High Falls Canna" at bounding box center [218, 79] width 82 height 8
type input "High Falls Canna"
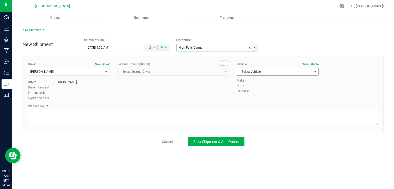
click at [260, 72] on span "Select Vehicle" at bounding box center [274, 71] width 75 height 7
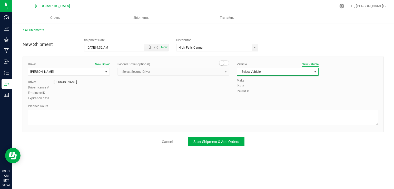
click at [309, 65] on button "New Vehicle" at bounding box center [310, 64] width 17 height 5
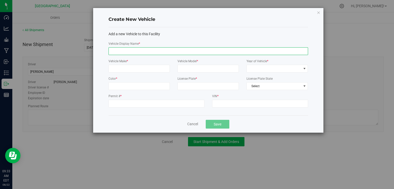
click at [226, 52] on input "Vehicle Display Name *" at bounding box center [209, 51] width 200 height 8
type input "east branch"
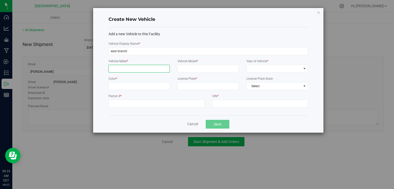
click at [160, 70] on input "Vehicle Make *" at bounding box center [139, 69] width 61 height 8
type input "gmc"
click at [199, 66] on input "Vehicle Model *" at bounding box center [208, 69] width 61 height 8
type input "acadia"
click at [270, 69] on span at bounding box center [274, 68] width 54 height 7
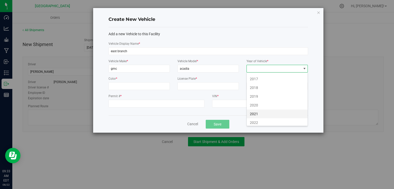
scroll to position [328, 0]
click at [265, 105] on li "2021" at bounding box center [277, 106] width 61 height 9
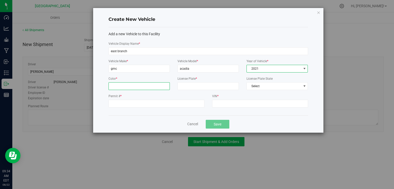
click at [147, 84] on input "Color *" at bounding box center [139, 86] width 61 height 8
type input "grey"
click at [209, 85] on input "License Plate *" at bounding box center [208, 86] width 61 height 8
click at [220, 106] on input "VIN *" at bounding box center [260, 104] width 96 height 8
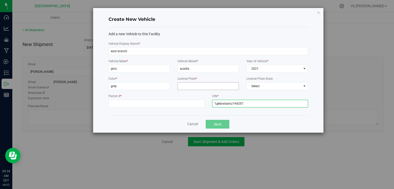
type input "1gkknxlsxmz194297"
click at [189, 86] on input "License Plate *" at bounding box center [208, 86] width 61 height 8
click at [172, 101] on input "Permit # *" at bounding box center [157, 104] width 96 height 8
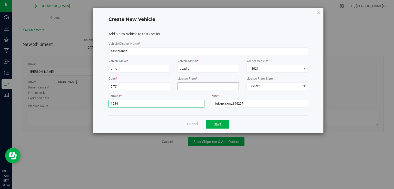
type input "1234"
click at [201, 83] on input "License Plate *" at bounding box center [208, 86] width 61 height 8
type input "klk 7920"
click at [215, 126] on button "Save" at bounding box center [218, 124] width 24 height 9
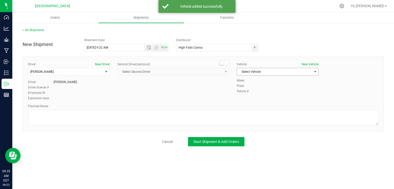
click at [296, 69] on span "Select Vehicle" at bounding box center [274, 71] width 75 height 7
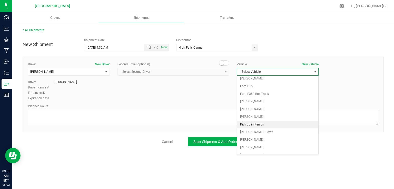
scroll to position [156, 0]
click at [255, 152] on li "east branch" at bounding box center [277, 153] width 81 height 8
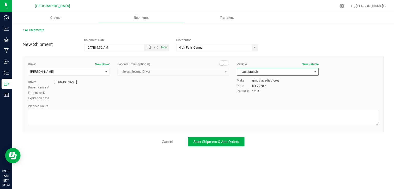
click at [232, 125] on div at bounding box center [203, 118] width 350 height 17
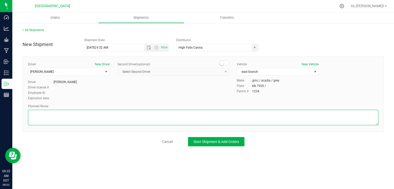
click at [225, 119] on textarea at bounding box center [203, 117] width 350 height 15
type textarea "gps"
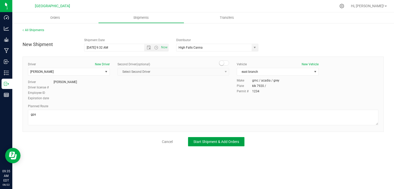
click at [223, 143] on button "Start Shipment & Add Orders" at bounding box center [216, 141] width 56 height 9
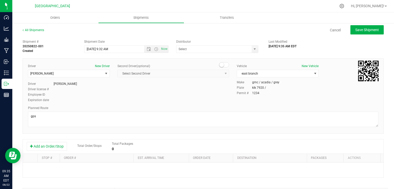
type input "High Falls Canna"
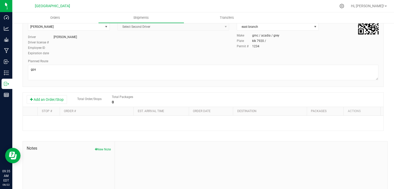
scroll to position [73, 0]
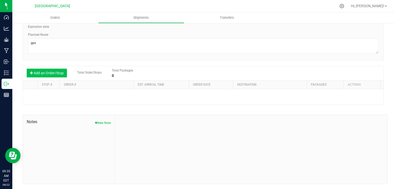
click at [51, 69] on button "Add an Order/Stop" at bounding box center [47, 73] width 40 height 9
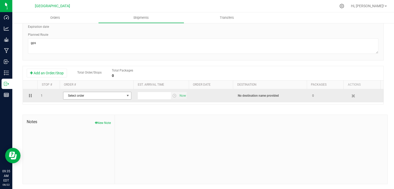
click at [76, 95] on span "Select order" at bounding box center [93, 95] width 61 height 7
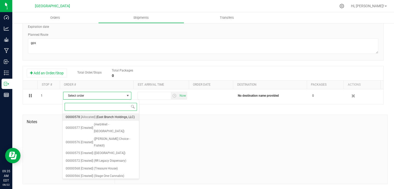
click at [93, 120] on span "[Allocated]" at bounding box center [88, 117] width 15 height 7
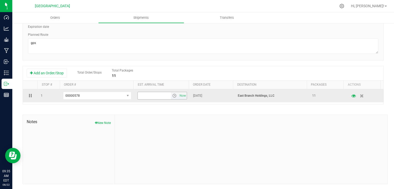
click at [172, 97] on span "select" at bounding box center [174, 95] width 4 height 4
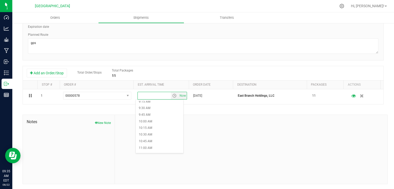
scroll to position [328, 0]
click at [148, 133] on li "1:30 PM" at bounding box center [160, 131] width 48 height 7
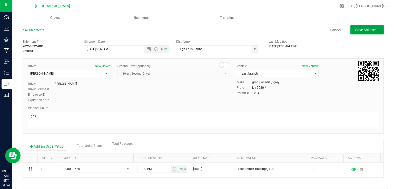
click at [362, 28] on span "Save Shipment" at bounding box center [367, 30] width 24 height 4
type input "8/22/2025 1:32 PM"
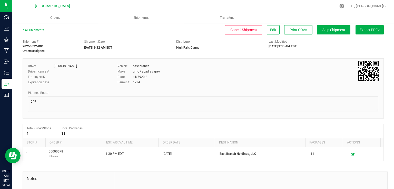
click at [363, 29] on button "Export PDF" at bounding box center [370, 29] width 28 height 9
click at [360, 56] on div "NY Manifest" at bounding box center [369, 57] width 47 height 4
click at [330, 29] on span "Ship Shipment" at bounding box center [334, 30] width 23 height 4
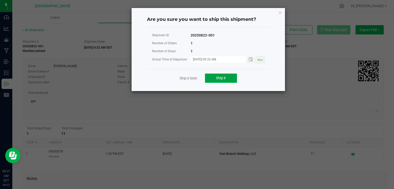
click at [230, 76] on button "Ship it" at bounding box center [221, 77] width 32 height 9
